Goal: Find specific page/section: Find specific page/section

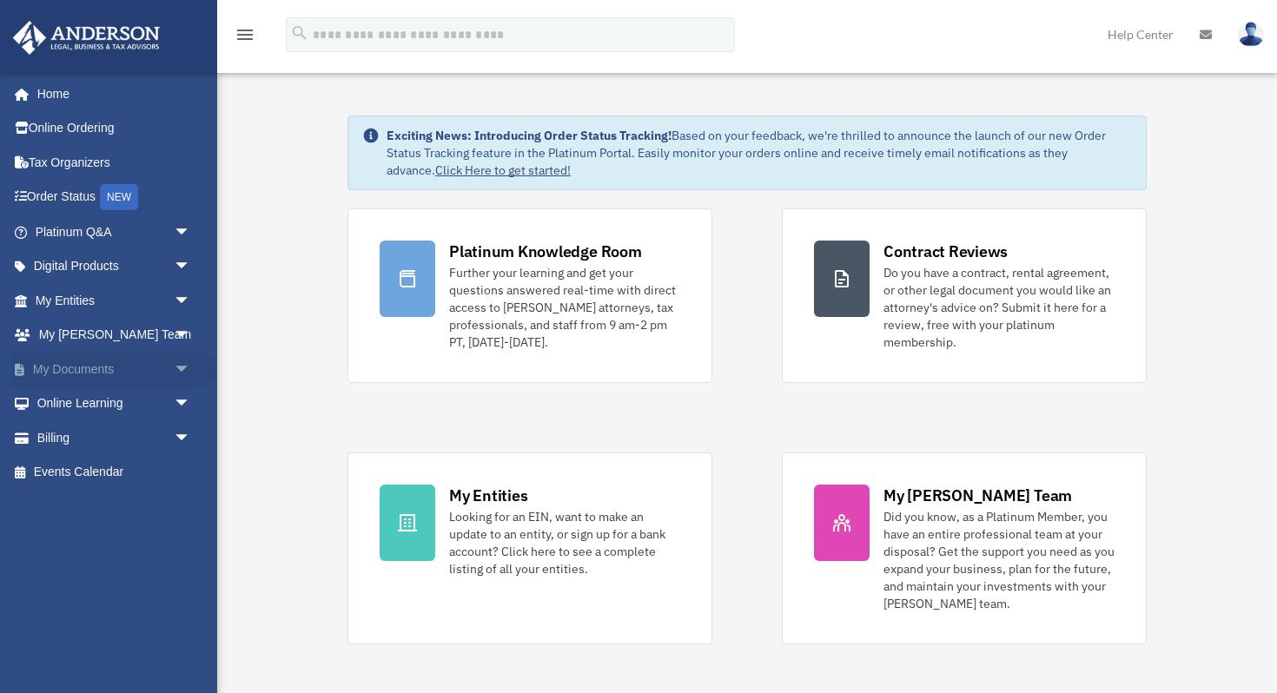
click at [81, 363] on link "My Documents arrow_drop_down" at bounding box center [114, 369] width 205 height 35
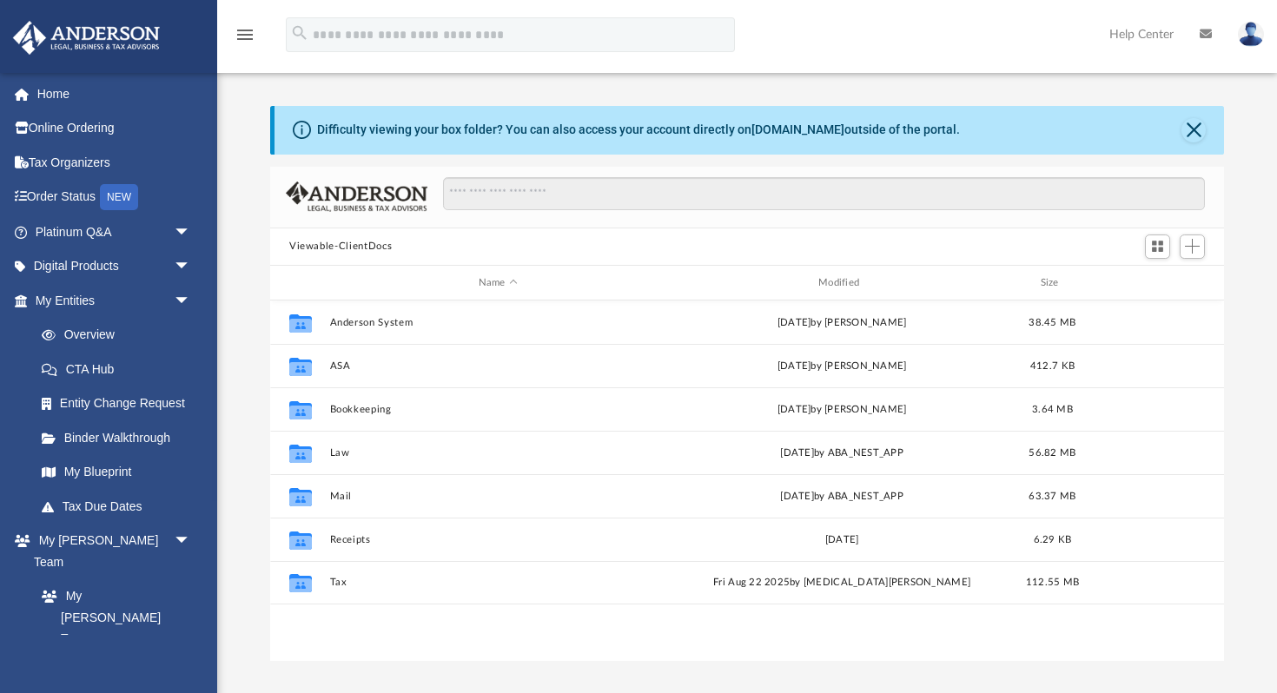
scroll to position [394, 954]
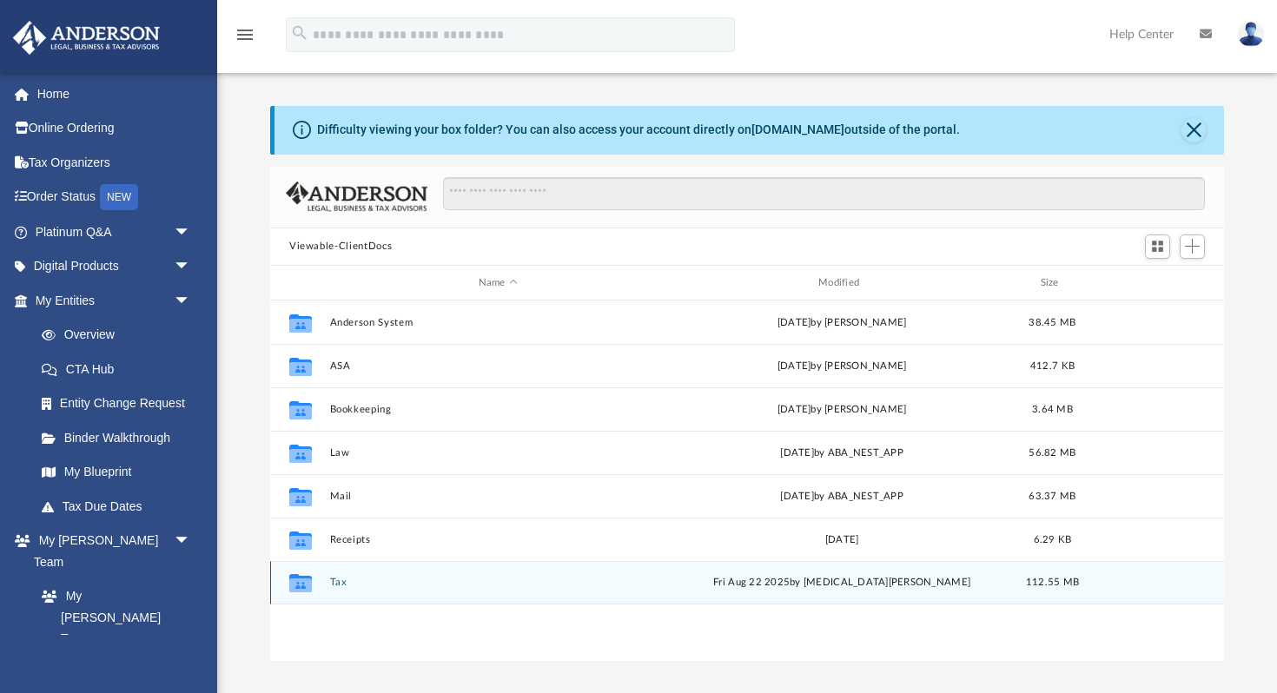
click at [347, 579] on button "Tax" at bounding box center [498, 583] width 336 height 11
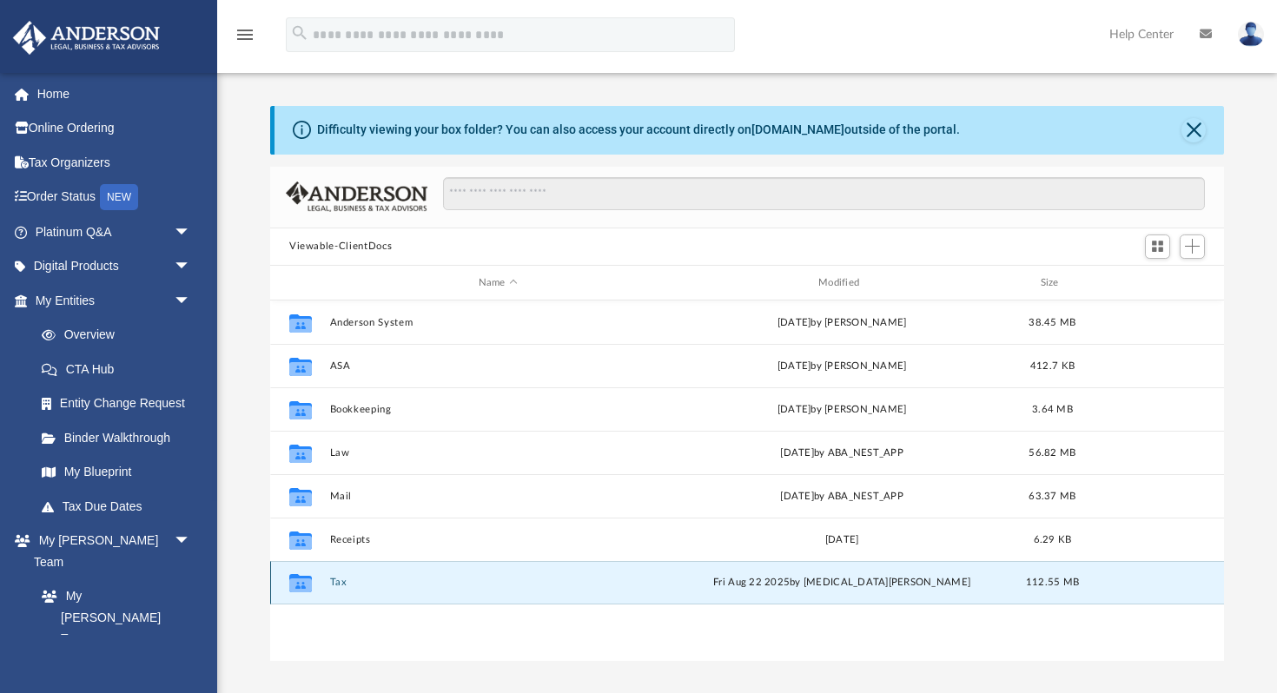
click at [347, 579] on button "Tax" at bounding box center [498, 583] width 336 height 11
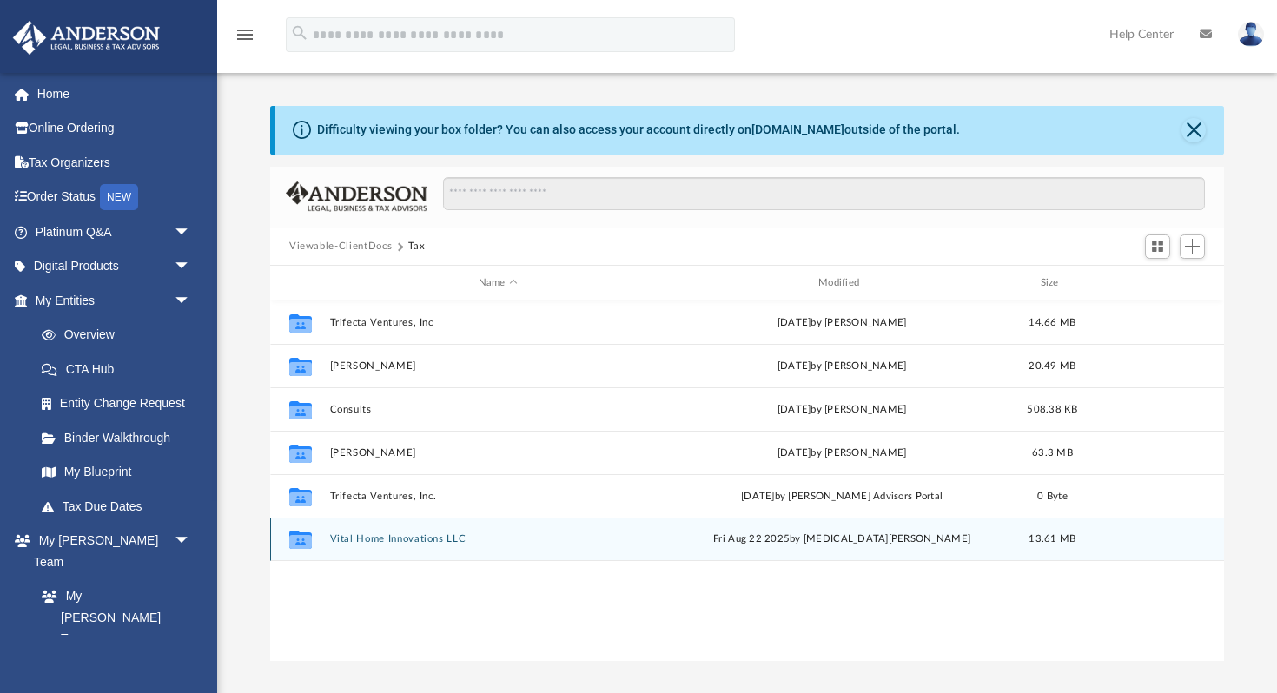
click at [348, 535] on button "Vital Home Innovations LLC" at bounding box center [498, 539] width 336 height 11
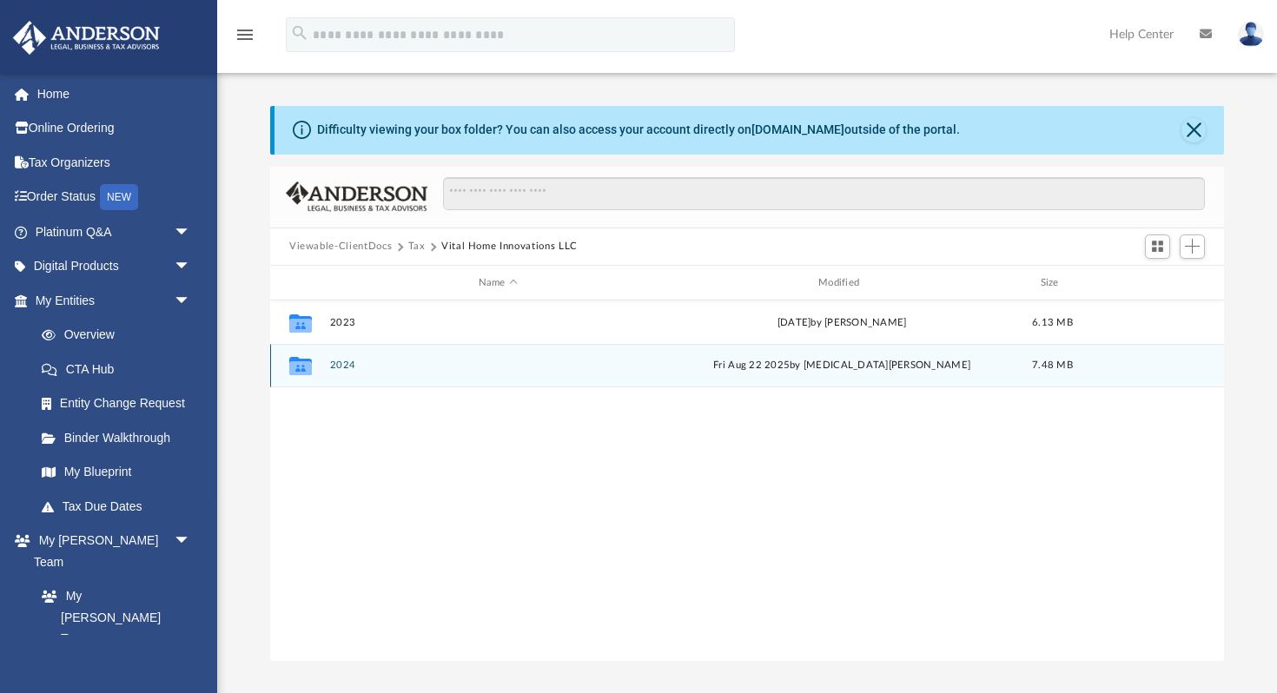
click at [341, 369] on button "2024" at bounding box center [498, 366] width 336 height 11
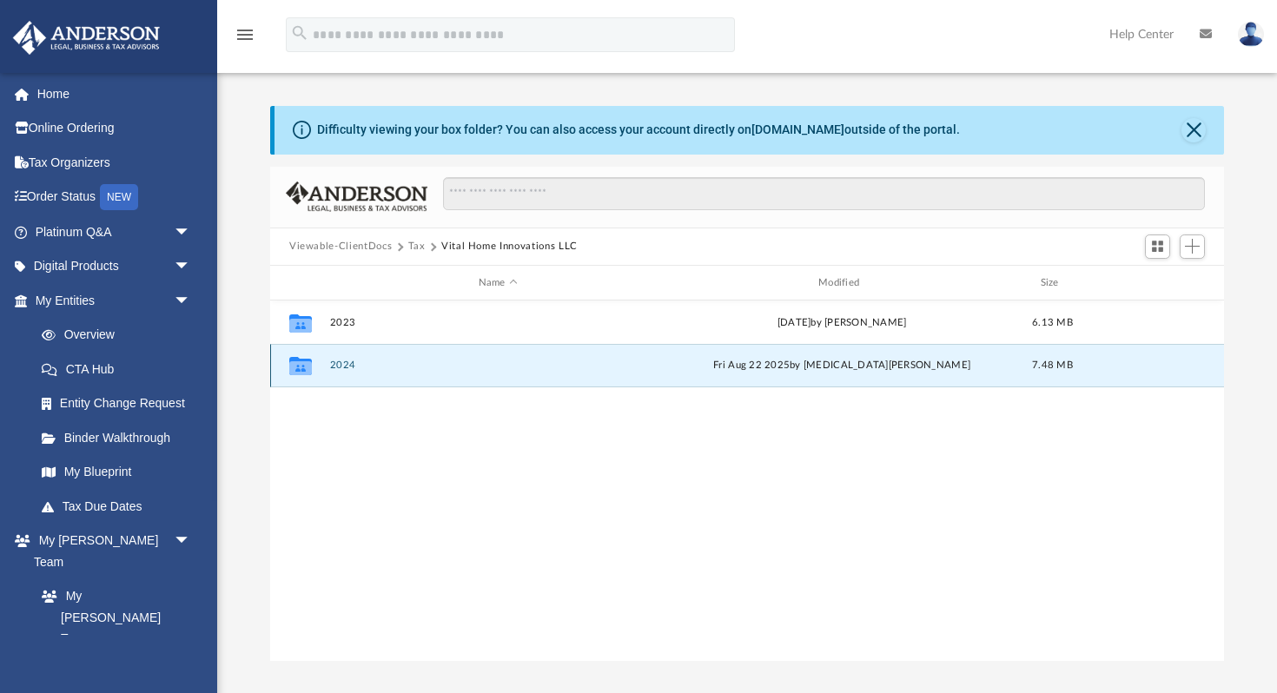
click at [341, 369] on button "2024" at bounding box center [498, 366] width 336 height 11
